Goal: Information Seeking & Learning: Learn about a topic

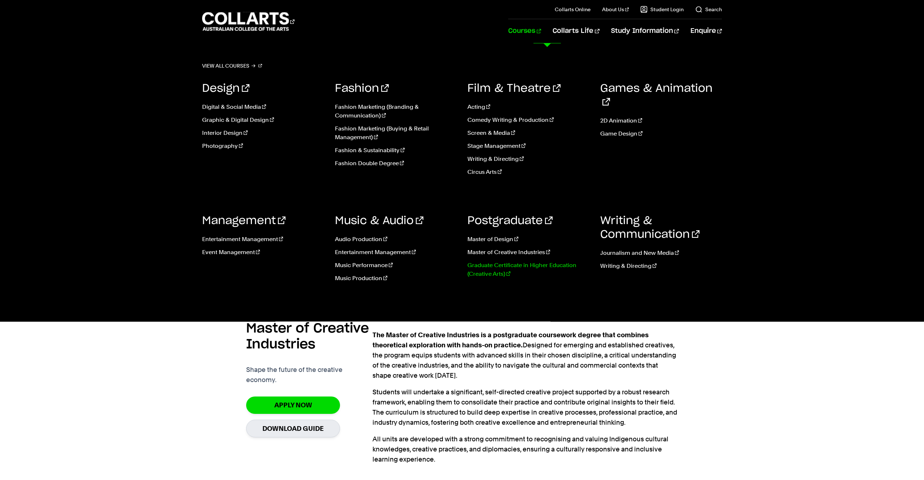
click at [490, 266] on link "Graduate Certificate in Higher Education (Creative Arts)" at bounding box center [529, 269] width 122 height 17
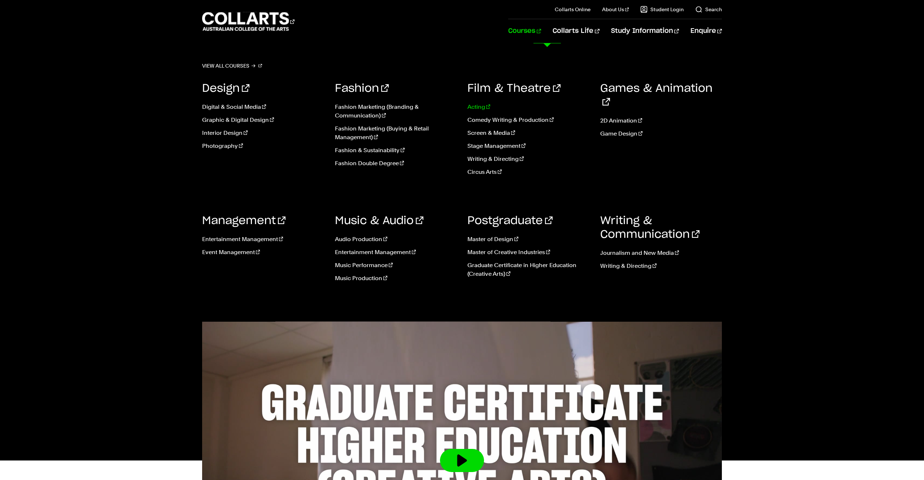
click at [475, 105] on link "Acting" at bounding box center [529, 107] width 122 height 9
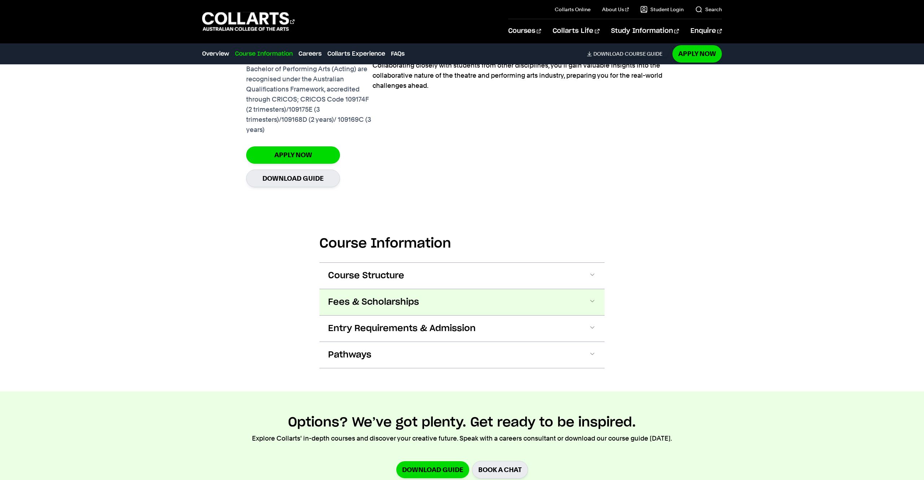
click at [432, 299] on button "Fees & Scholarships" at bounding box center [462, 302] width 285 height 26
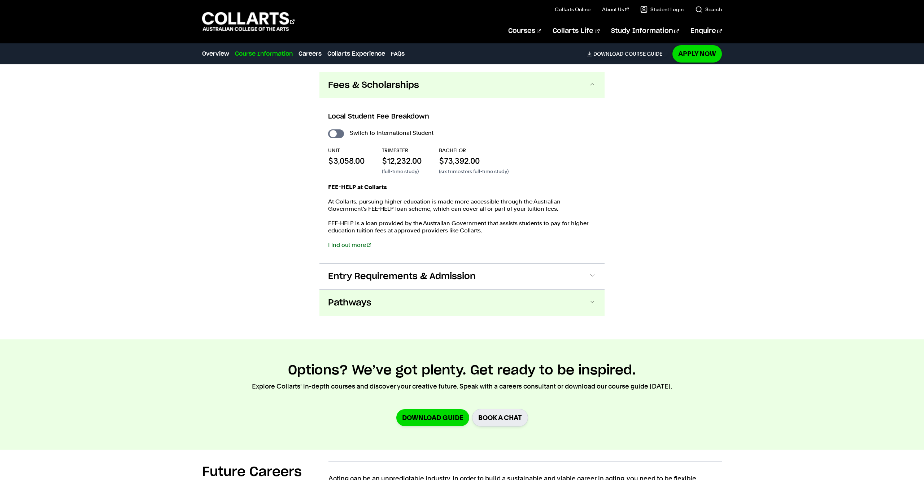
scroll to position [843, 0]
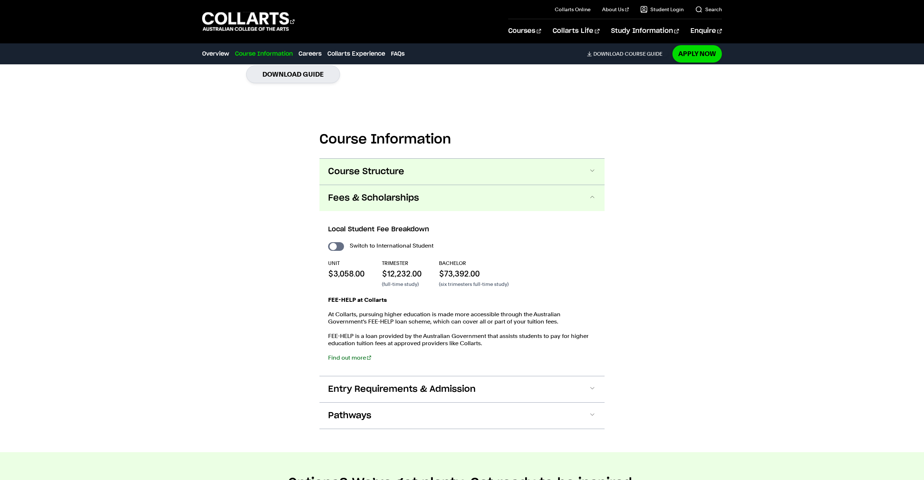
click at [410, 176] on button "Course Structure" at bounding box center [462, 172] width 285 height 26
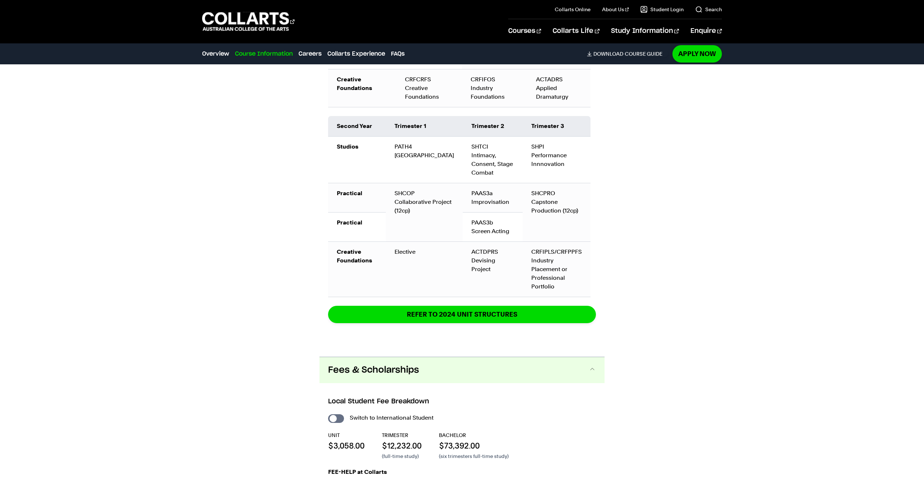
scroll to position [1041, 0]
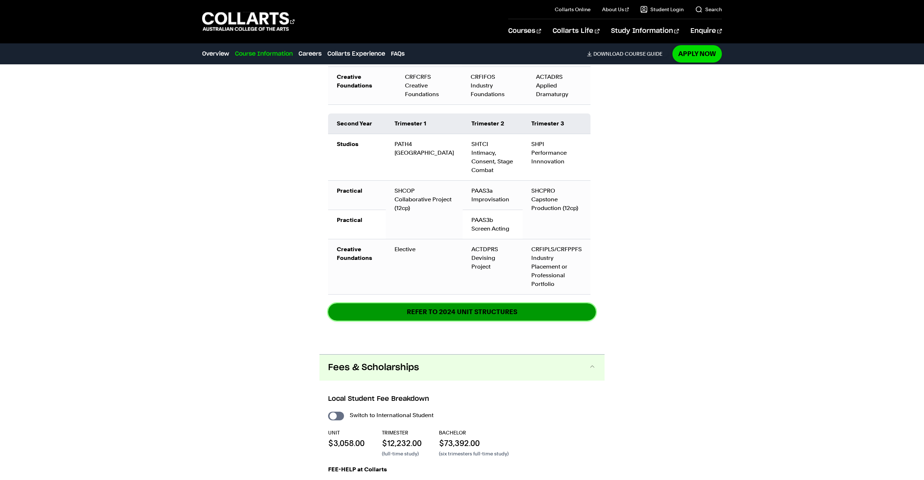
click at [479, 314] on link "REFER TO 2024 unit structures" at bounding box center [462, 311] width 268 height 17
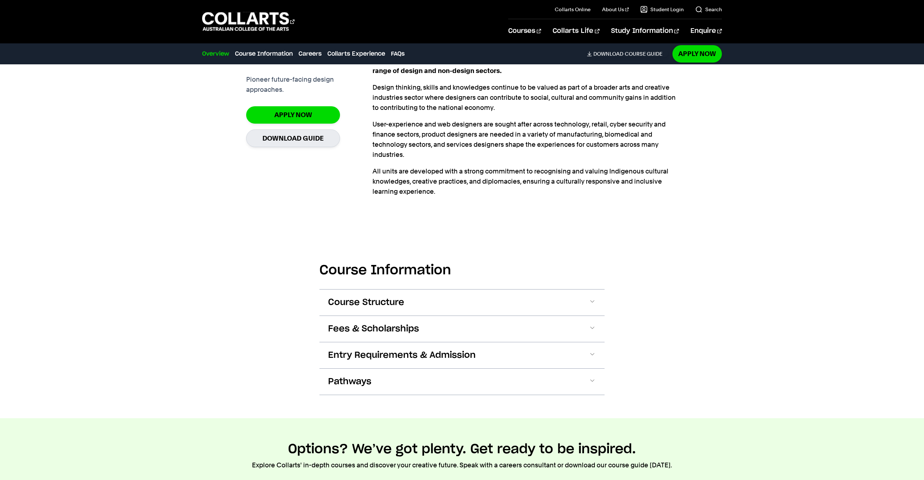
scroll to position [277, 0]
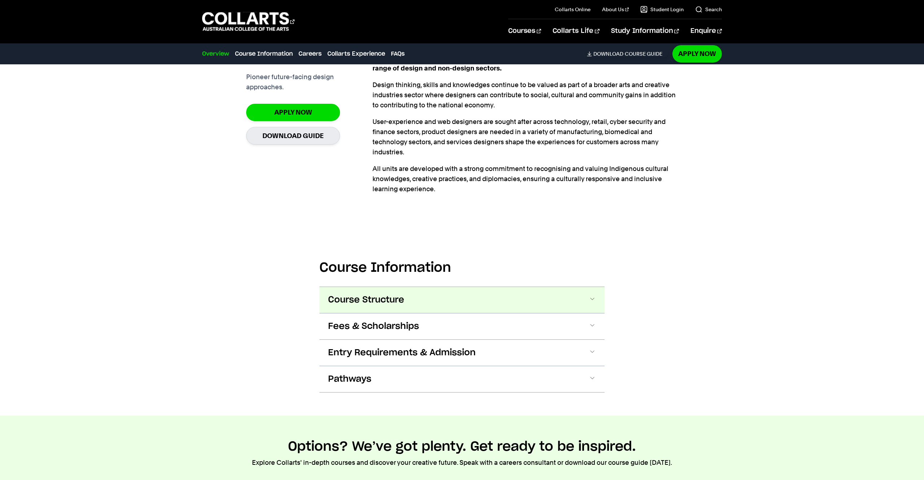
click at [533, 299] on button "Course Structure" at bounding box center [462, 300] width 285 height 26
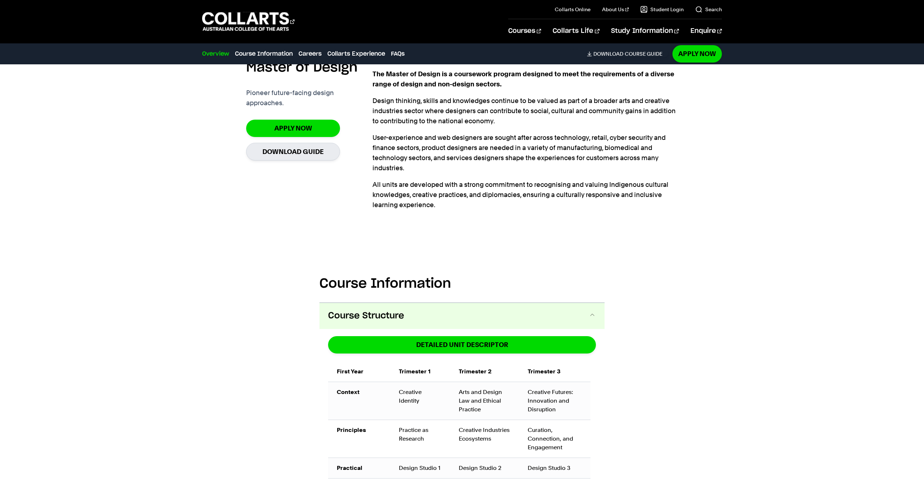
scroll to position [256, 0]
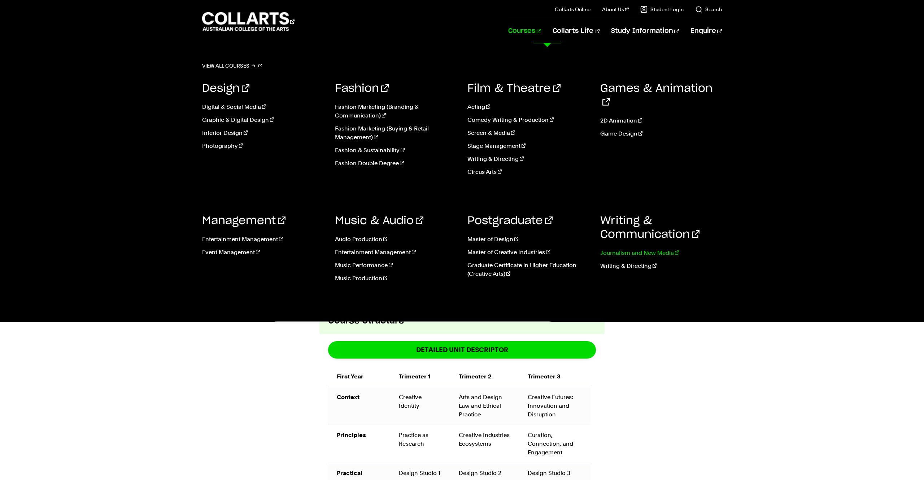
click at [637, 254] on link "Journalism and New Media" at bounding box center [662, 252] width 122 height 9
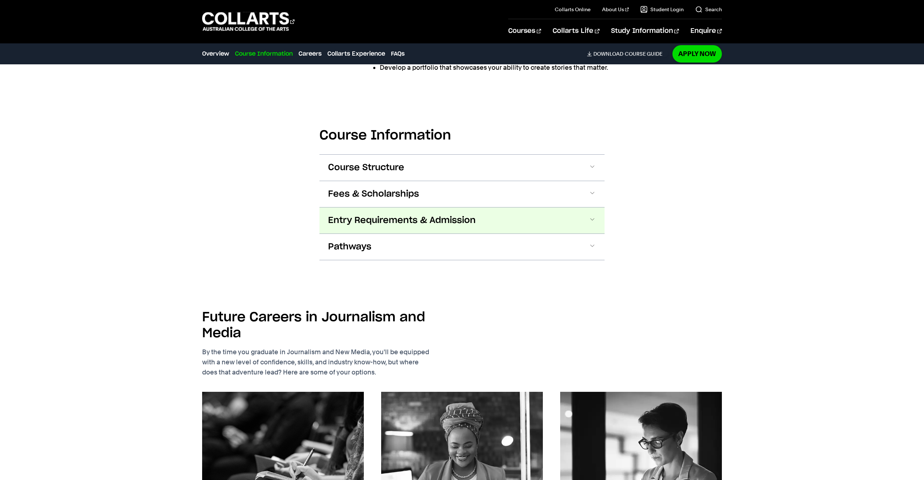
scroll to position [645, 0]
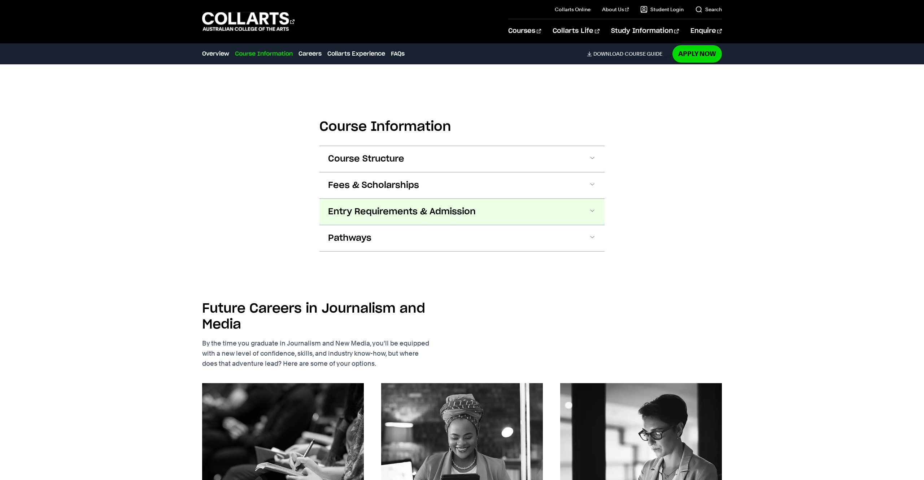
click at [338, 210] on span "Entry Requirements & Admission" at bounding box center [402, 212] width 148 height 12
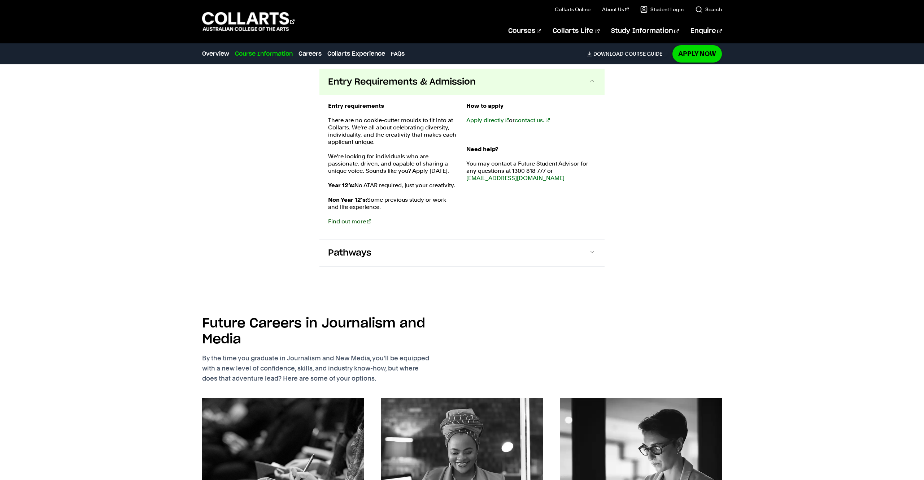
scroll to position [779, 0]
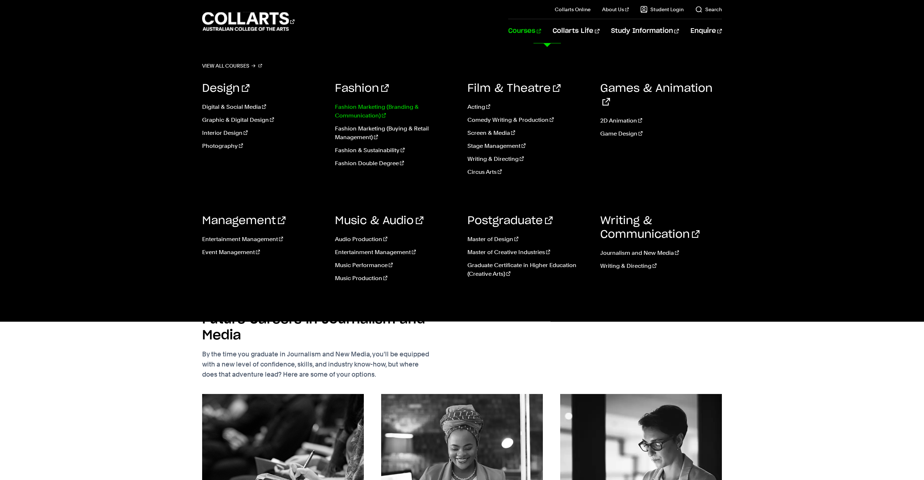
click at [367, 111] on link "Fashion Marketing (Branding & Communication)" at bounding box center [396, 111] width 122 height 17
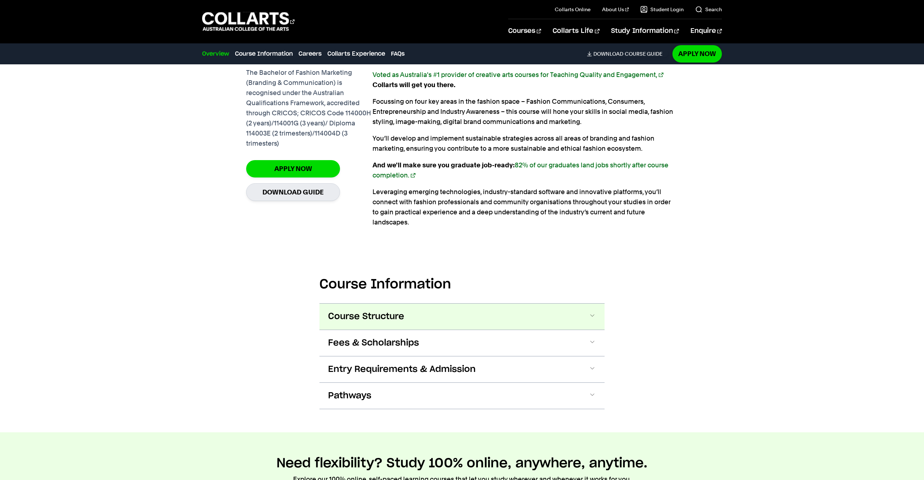
click at [482, 303] on button "Course Structure" at bounding box center [462, 316] width 285 height 26
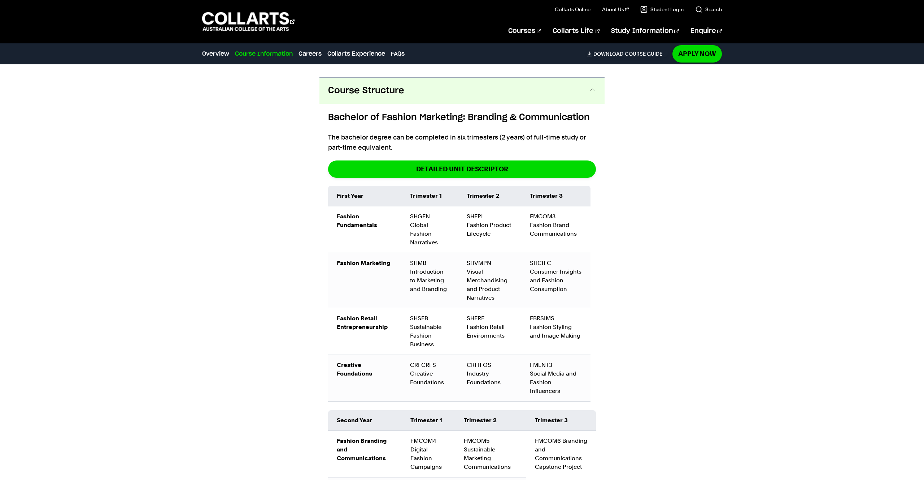
scroll to position [843, 0]
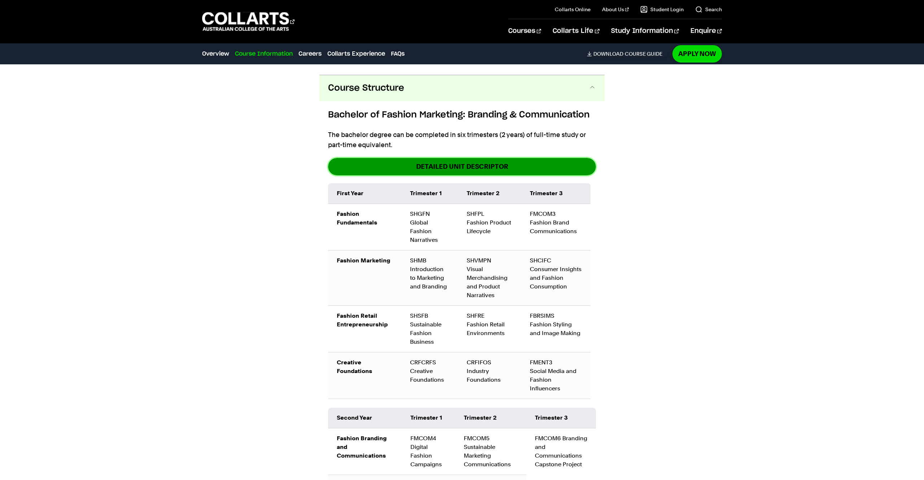
click at [472, 158] on link "DETAILED UNIT DESCRIPTOR" at bounding box center [462, 166] width 268 height 17
